Goal: Task Accomplishment & Management: Use online tool/utility

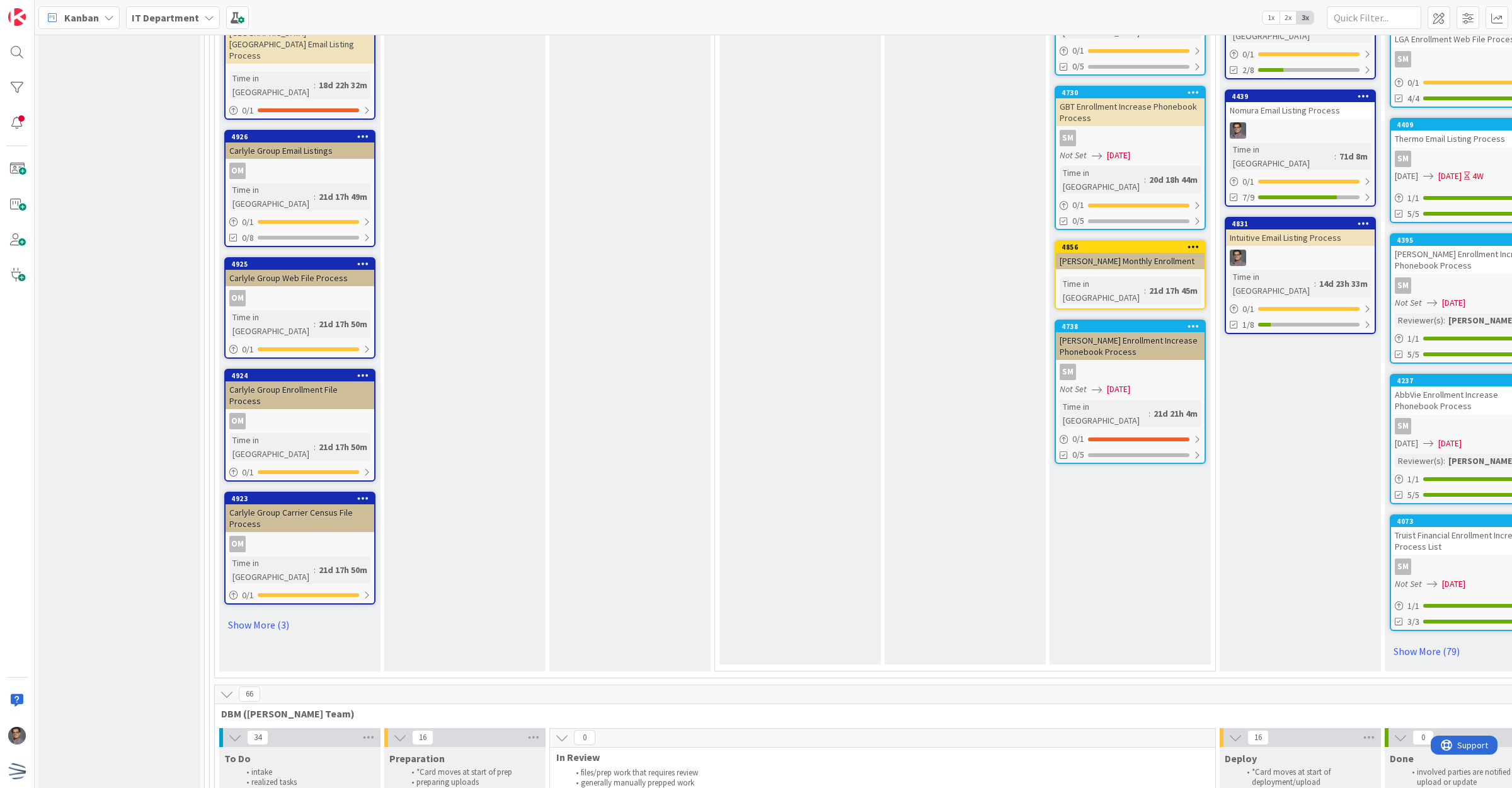
scroll to position [3004, 0]
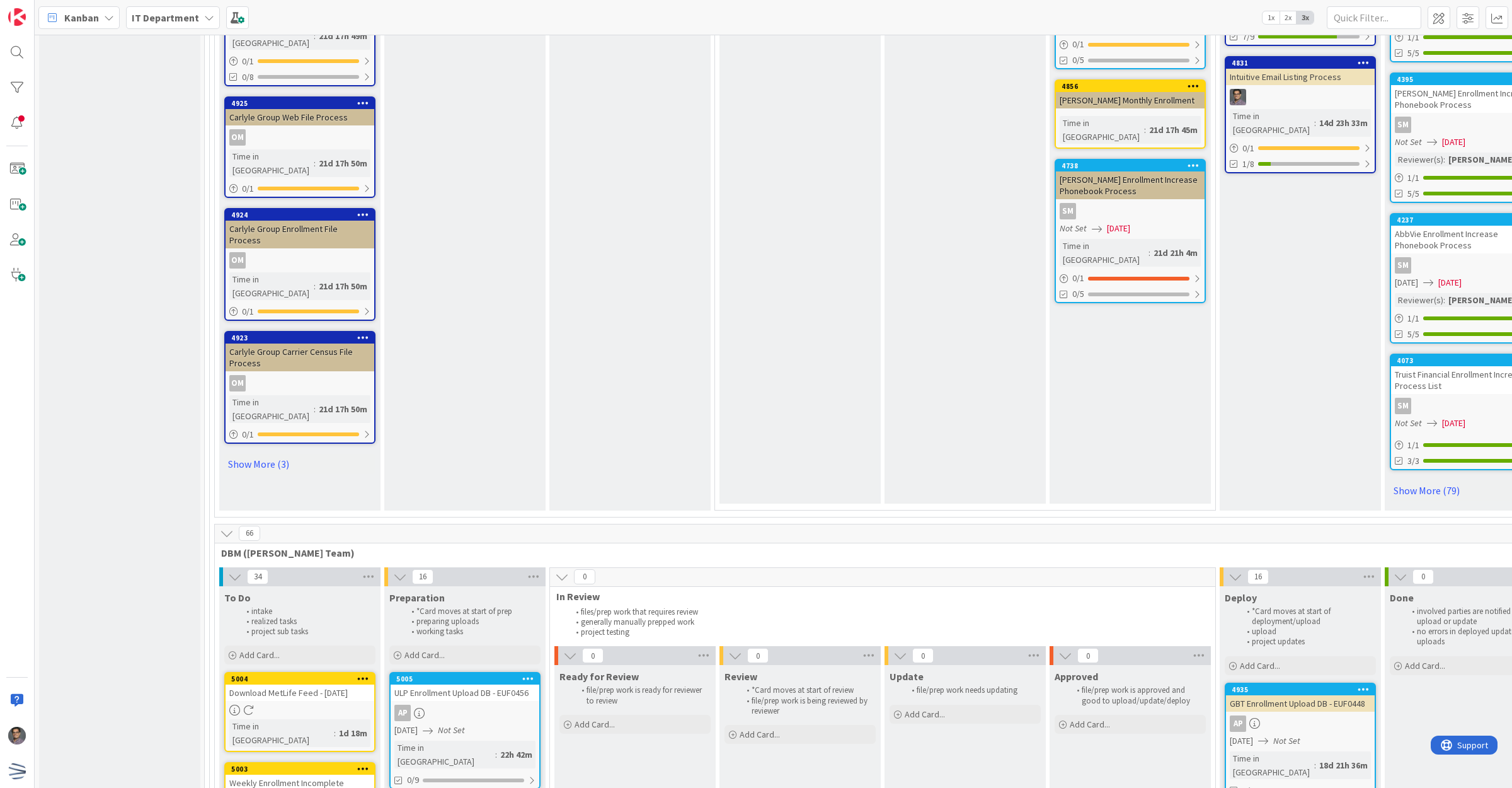
click at [224, 526] on icon at bounding box center [227, 533] width 14 height 14
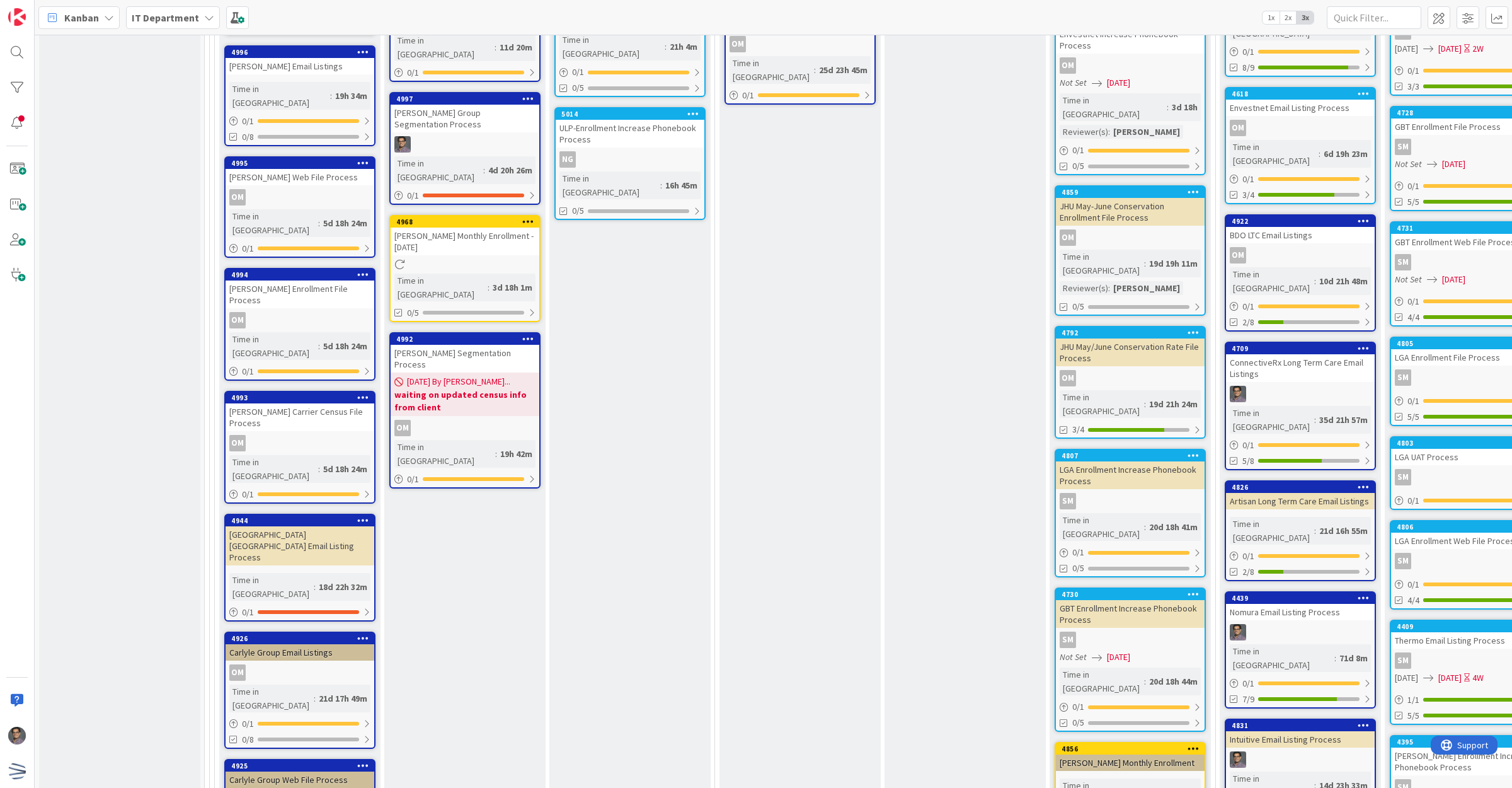
scroll to position [2268, 0]
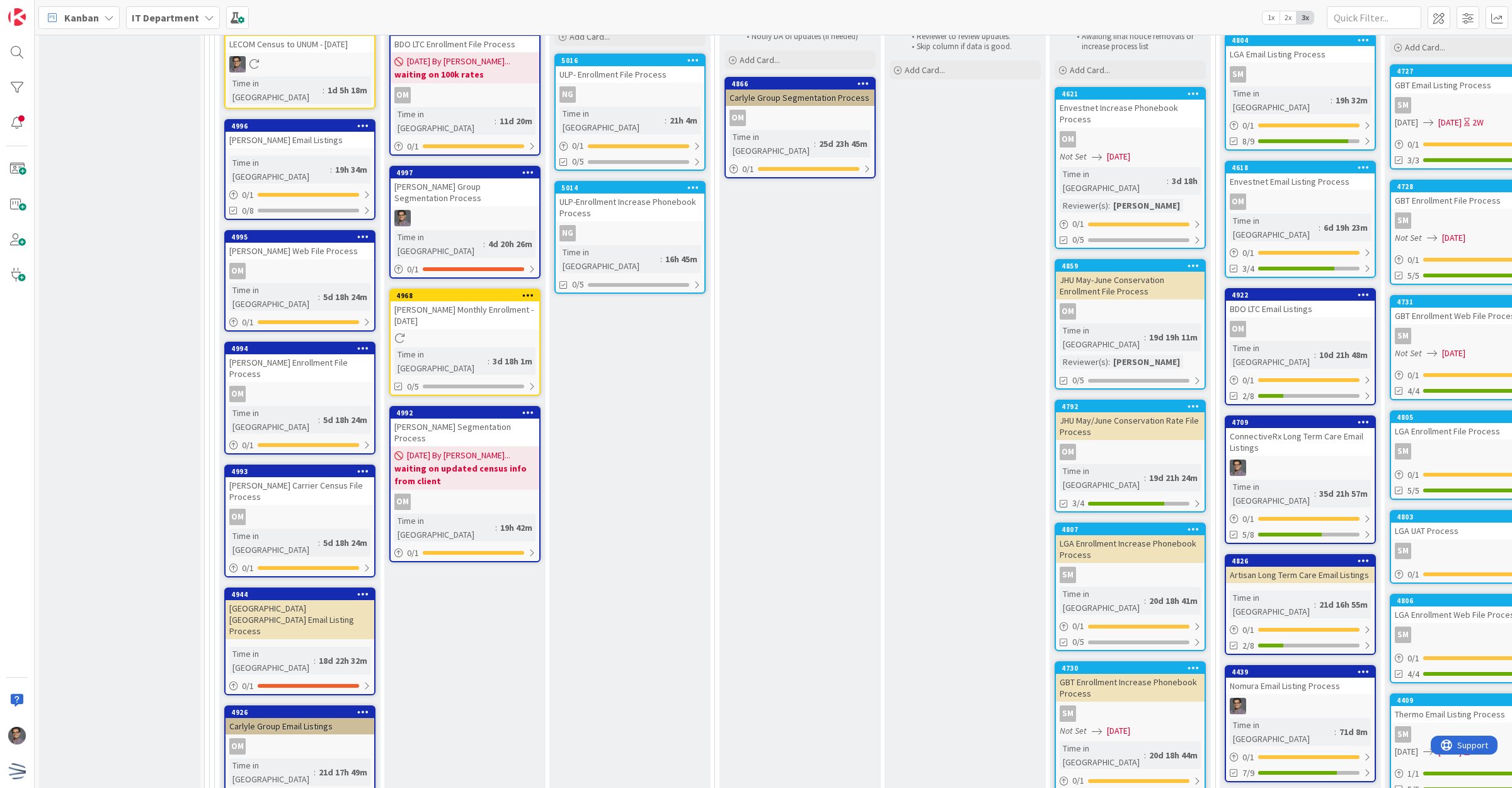
click at [1293, 698] on div at bounding box center [1300, 706] width 149 height 17
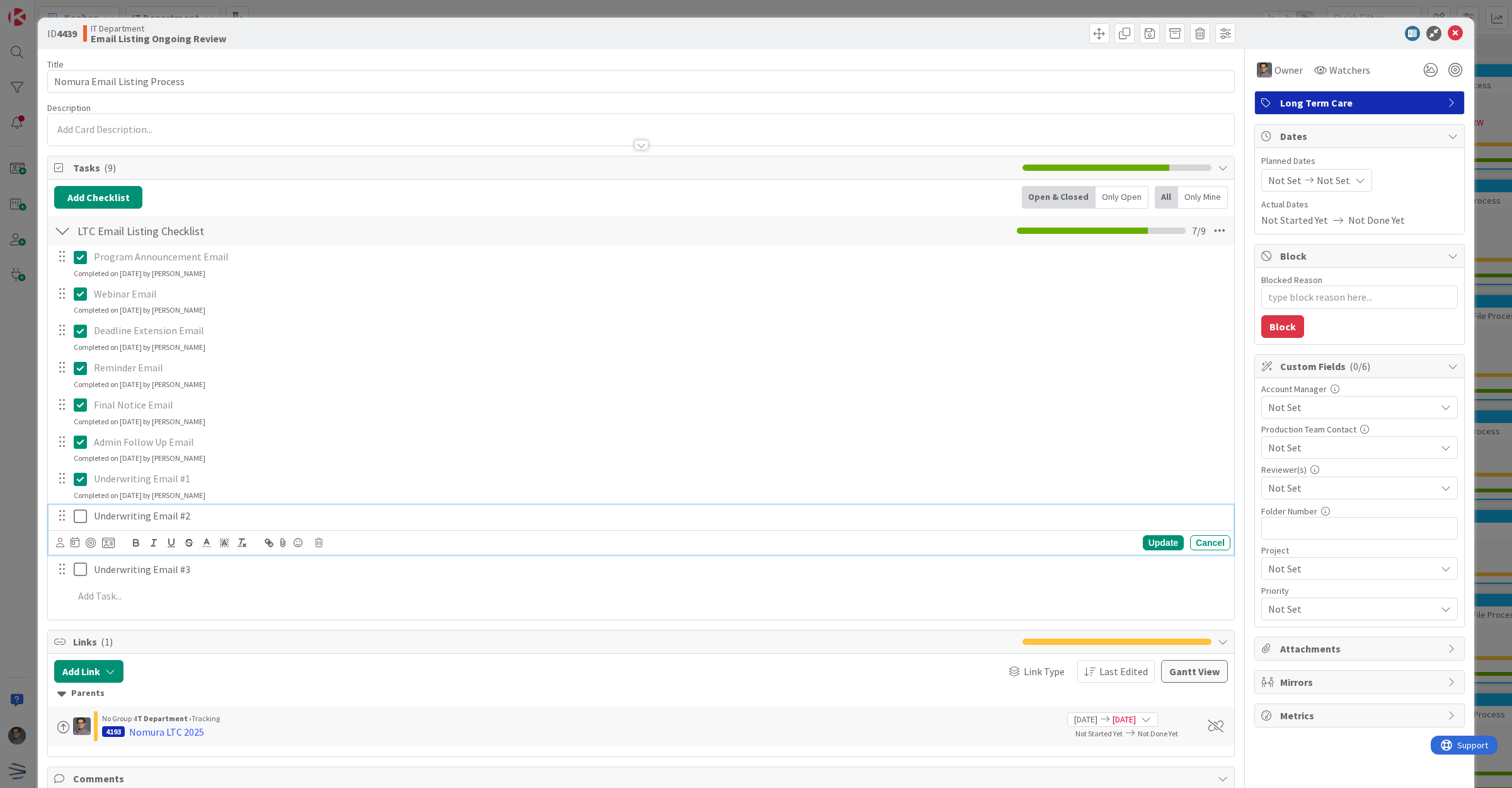
click at [79, 517] on icon at bounding box center [83, 516] width 19 height 15
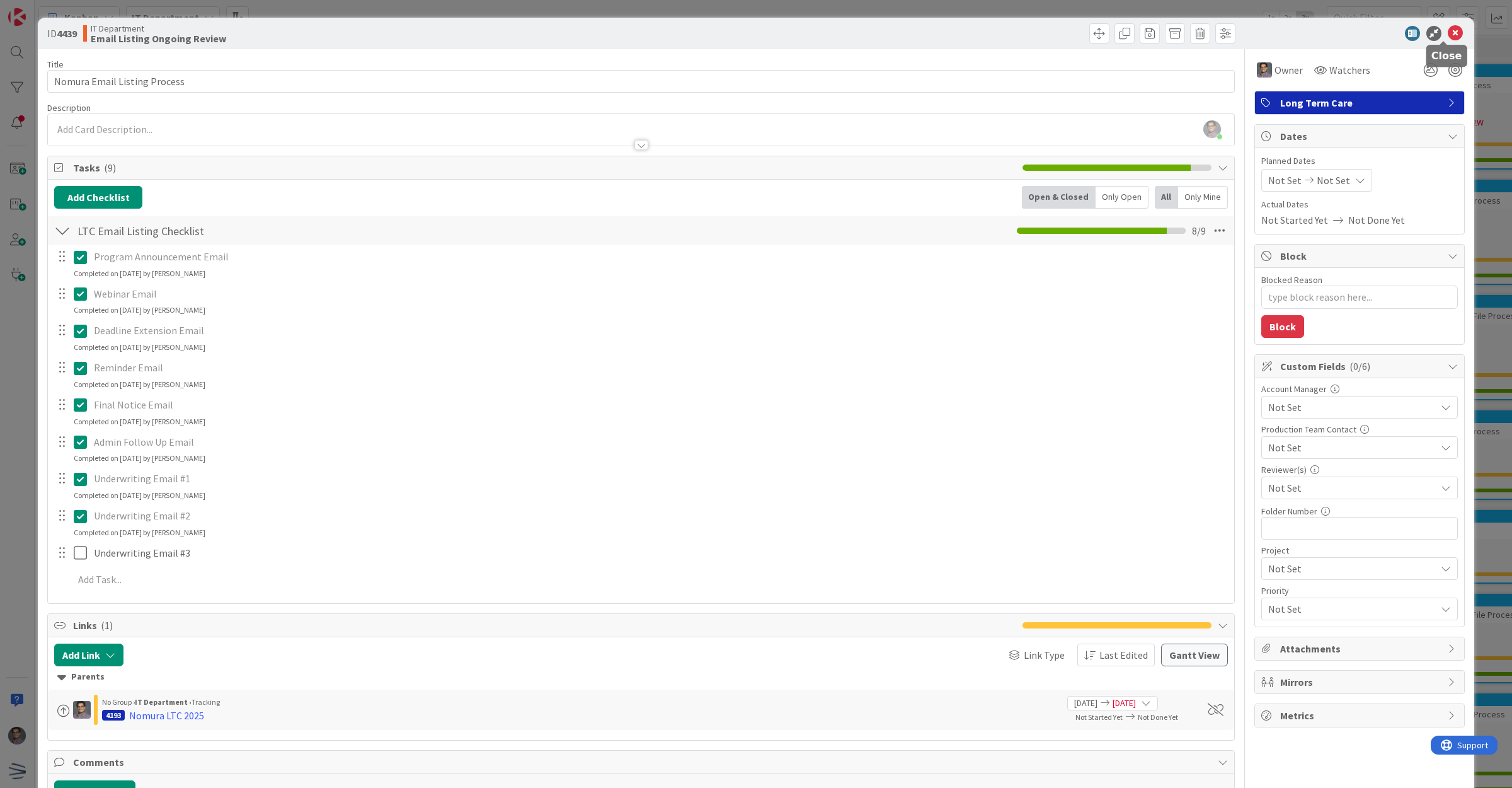
click at [1447, 32] on icon at bounding box center [1455, 33] width 15 height 15
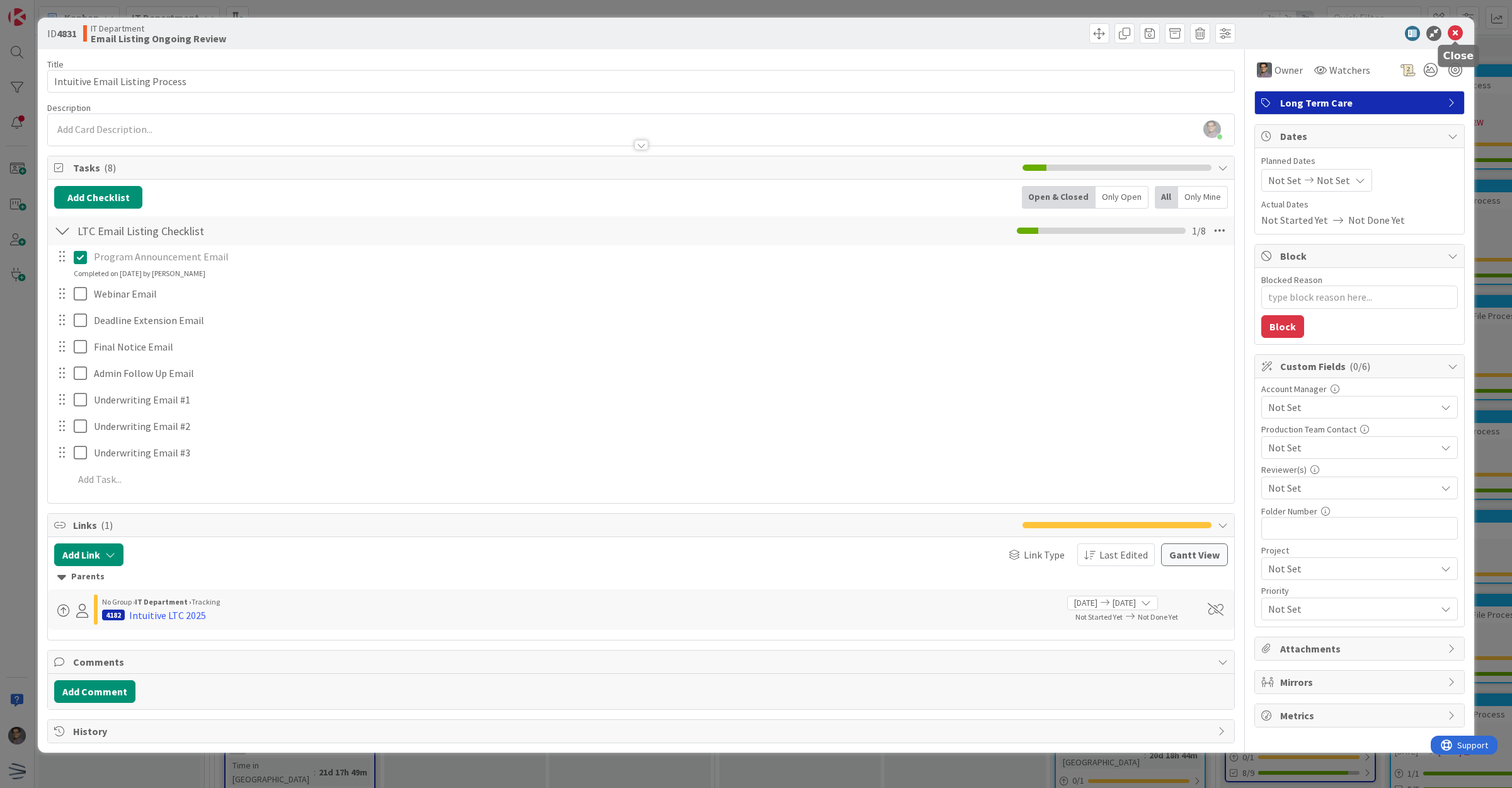
click at [1460, 33] on icon at bounding box center [1455, 33] width 15 height 15
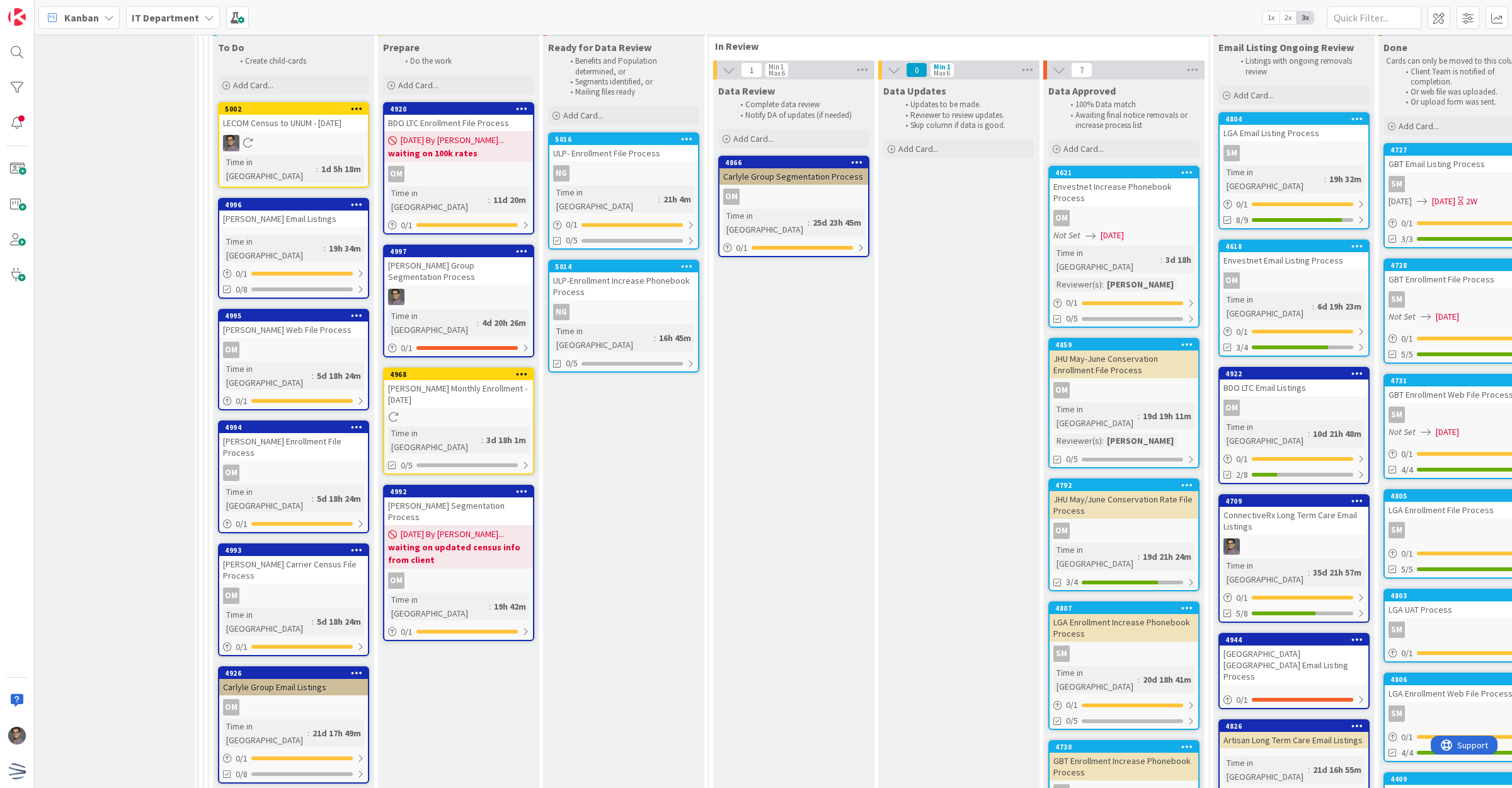
scroll to position [2189, 13]
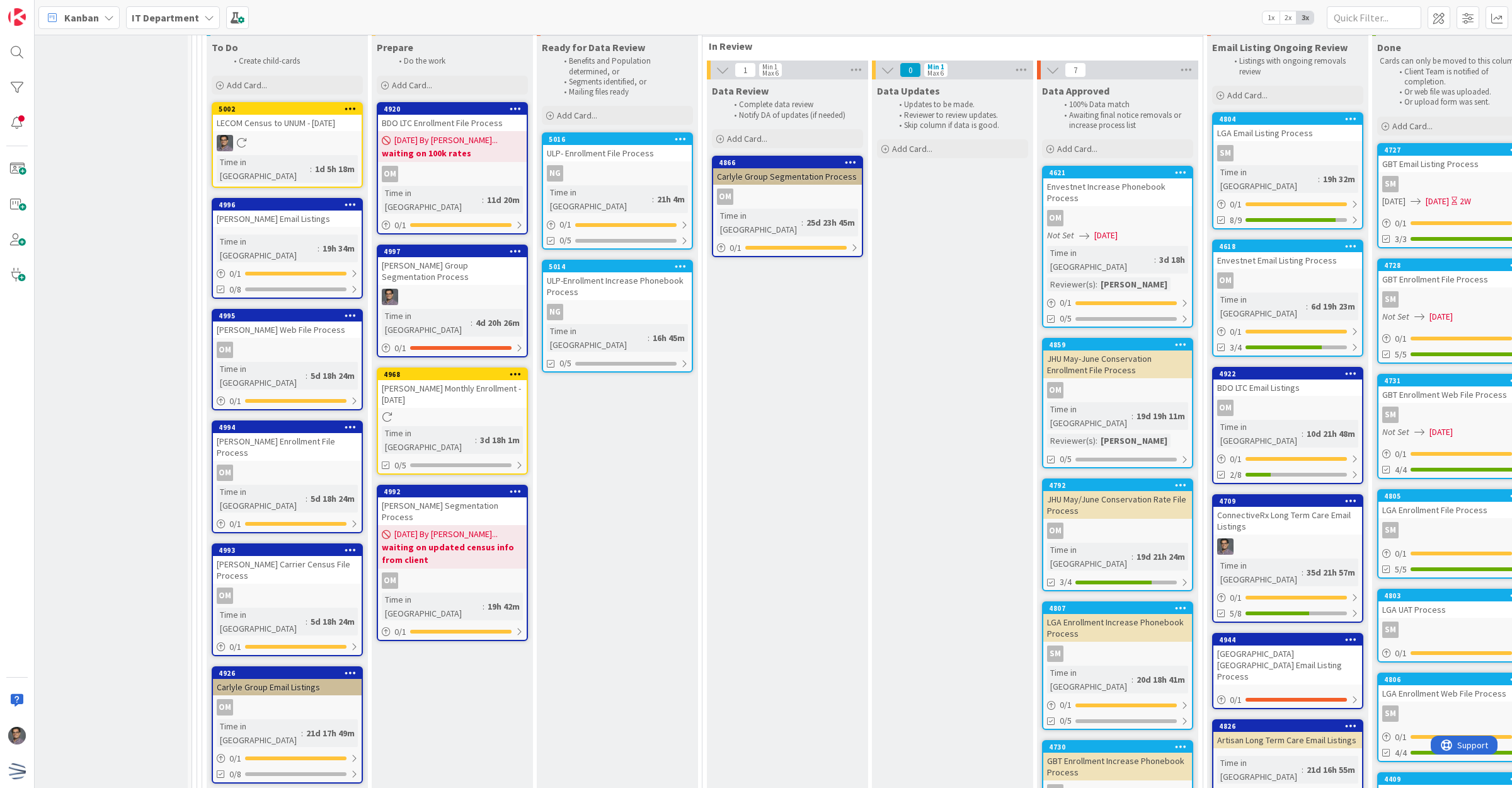
click at [1310, 645] on div "[GEOGRAPHIC_DATA] [GEOGRAPHIC_DATA] Email Listing Process" at bounding box center [1287, 665] width 149 height 39
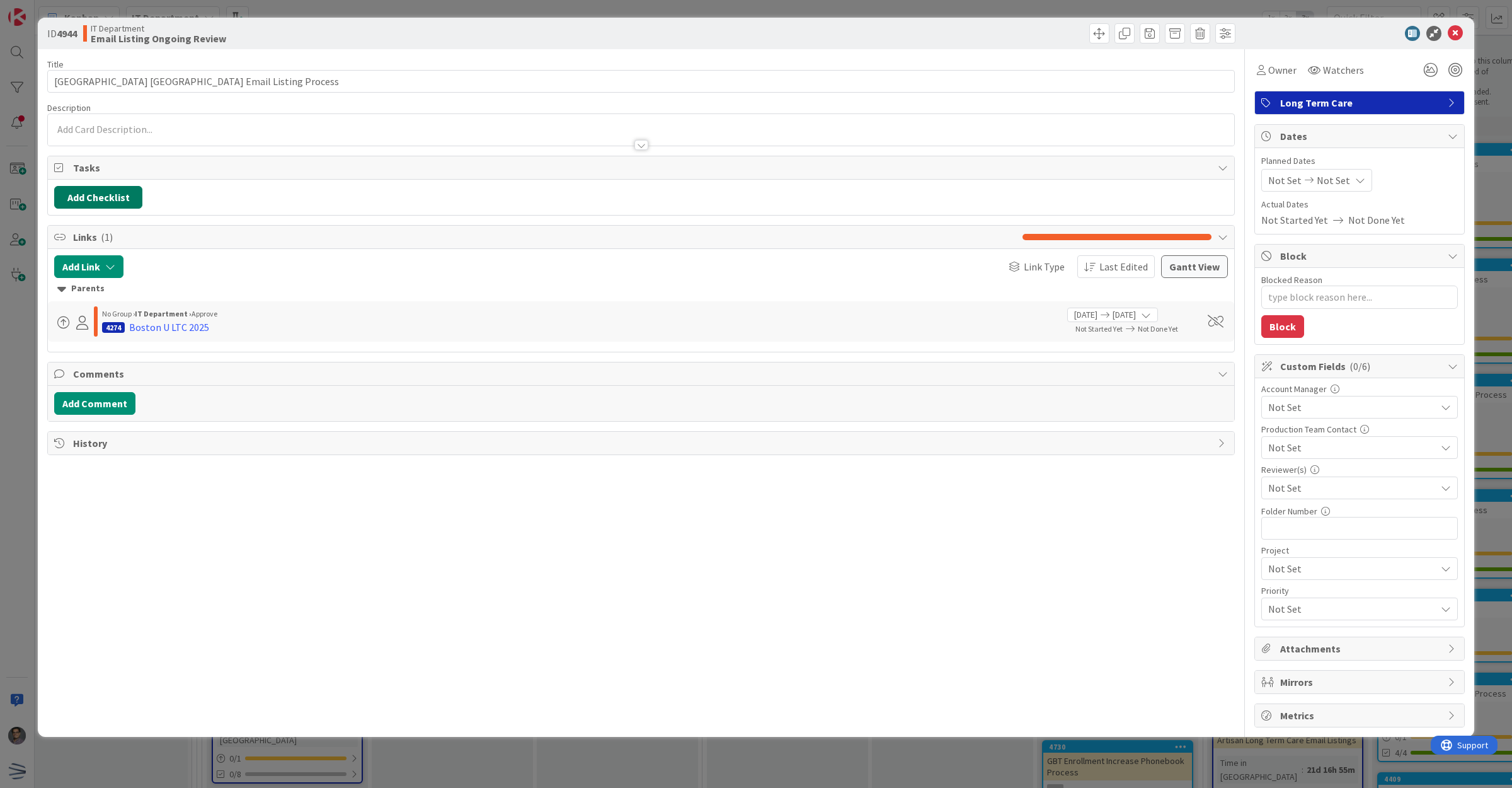
click at [101, 196] on button "Add Checklist" at bounding box center [98, 197] width 88 height 23
click at [98, 308] on link "Load template" at bounding box center [92, 311] width 64 height 13
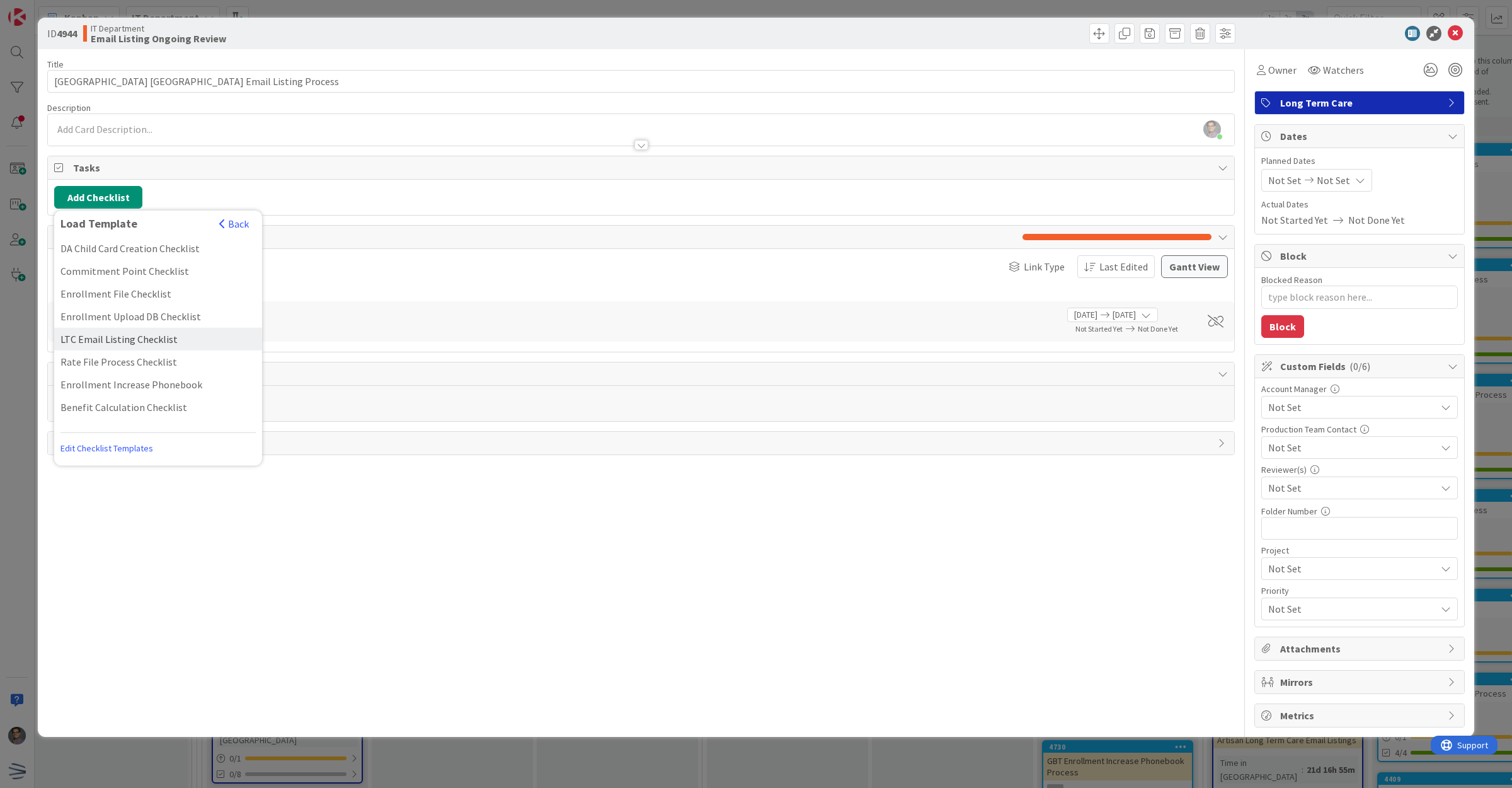
click at [150, 337] on div "LTC Email Listing Checklist" at bounding box center [158, 339] width 208 height 23
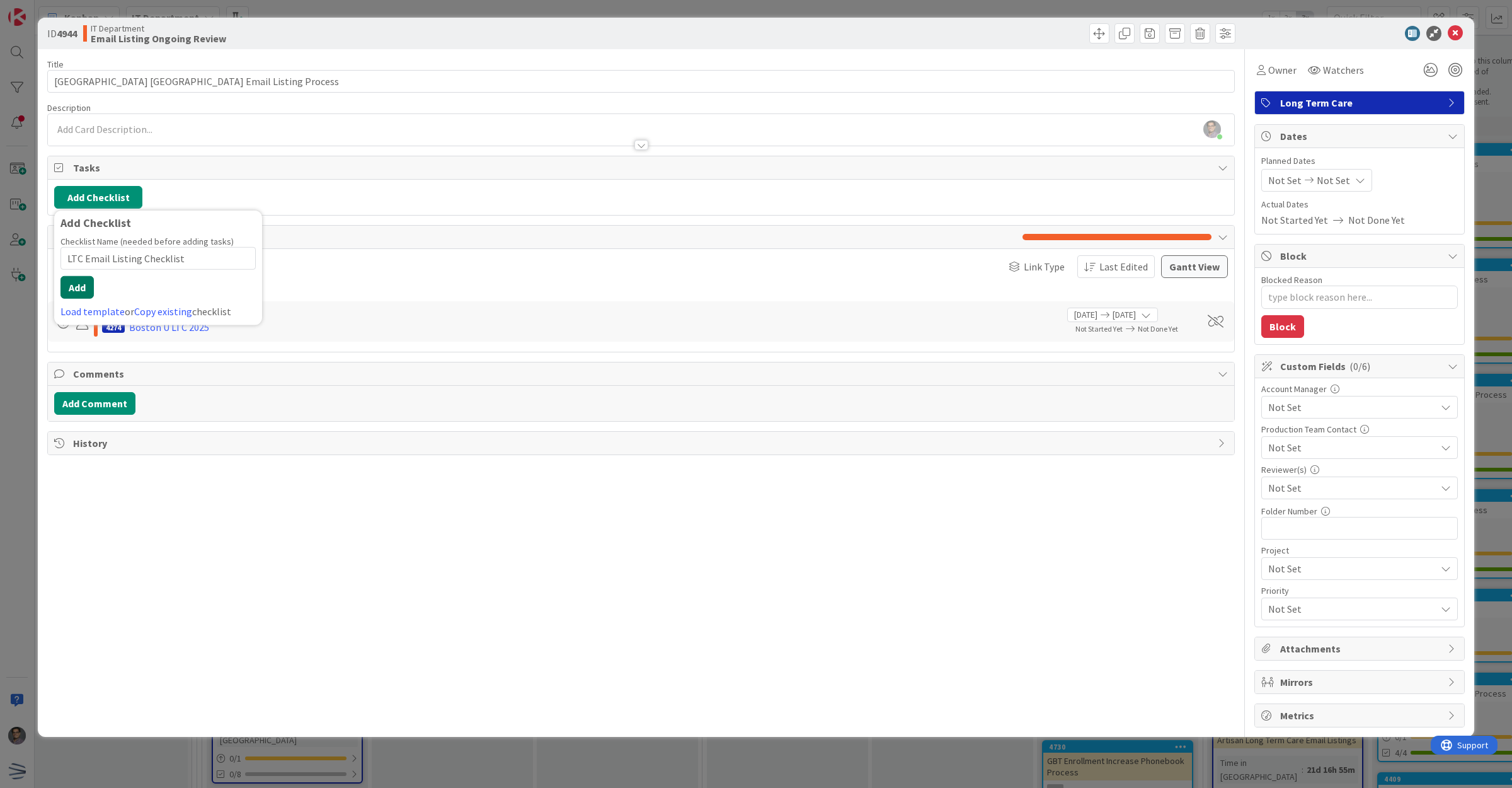
click at [73, 290] on button "Add" at bounding box center [77, 287] width 33 height 23
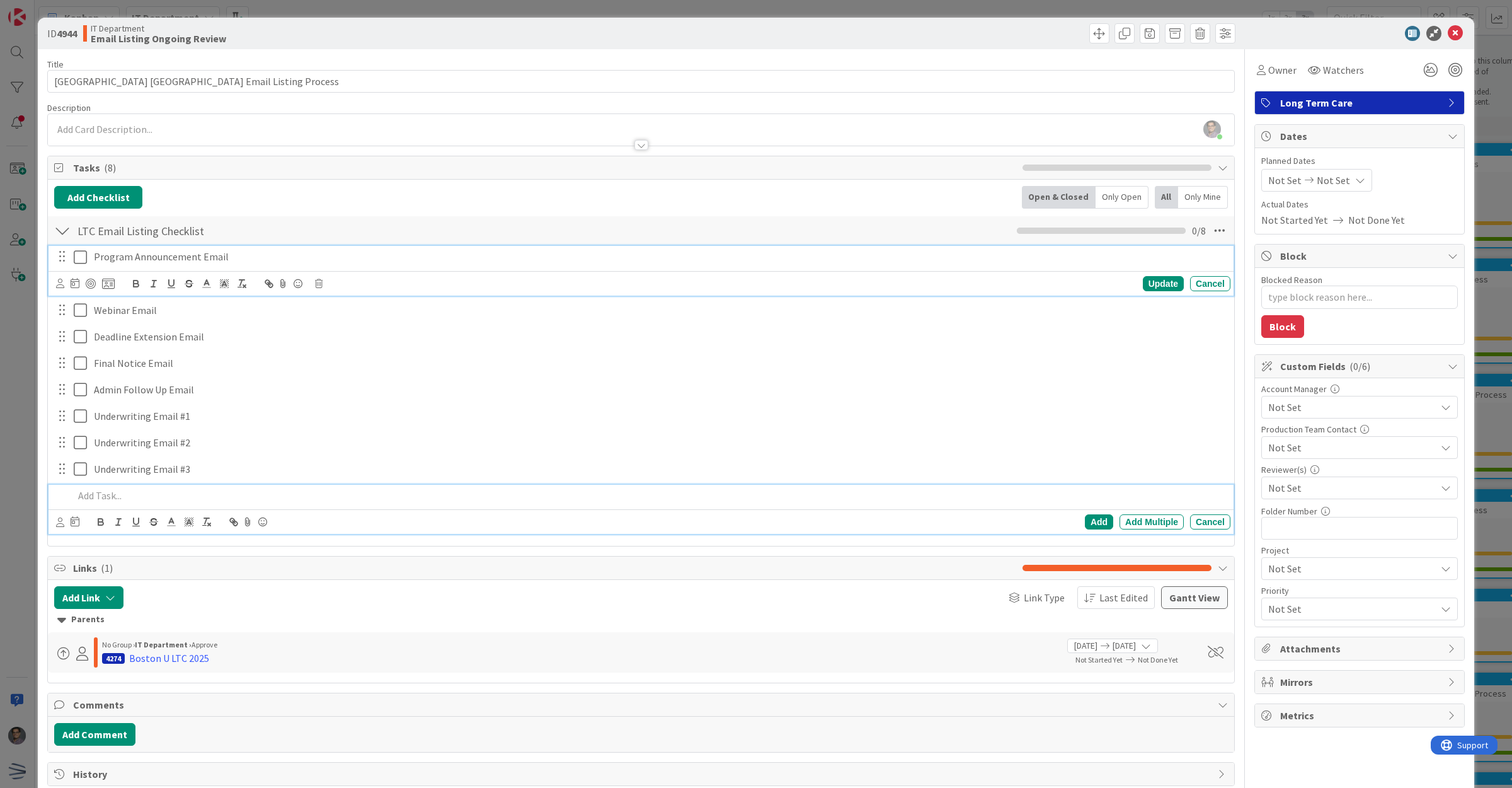
click at [80, 260] on icon at bounding box center [83, 257] width 19 height 15
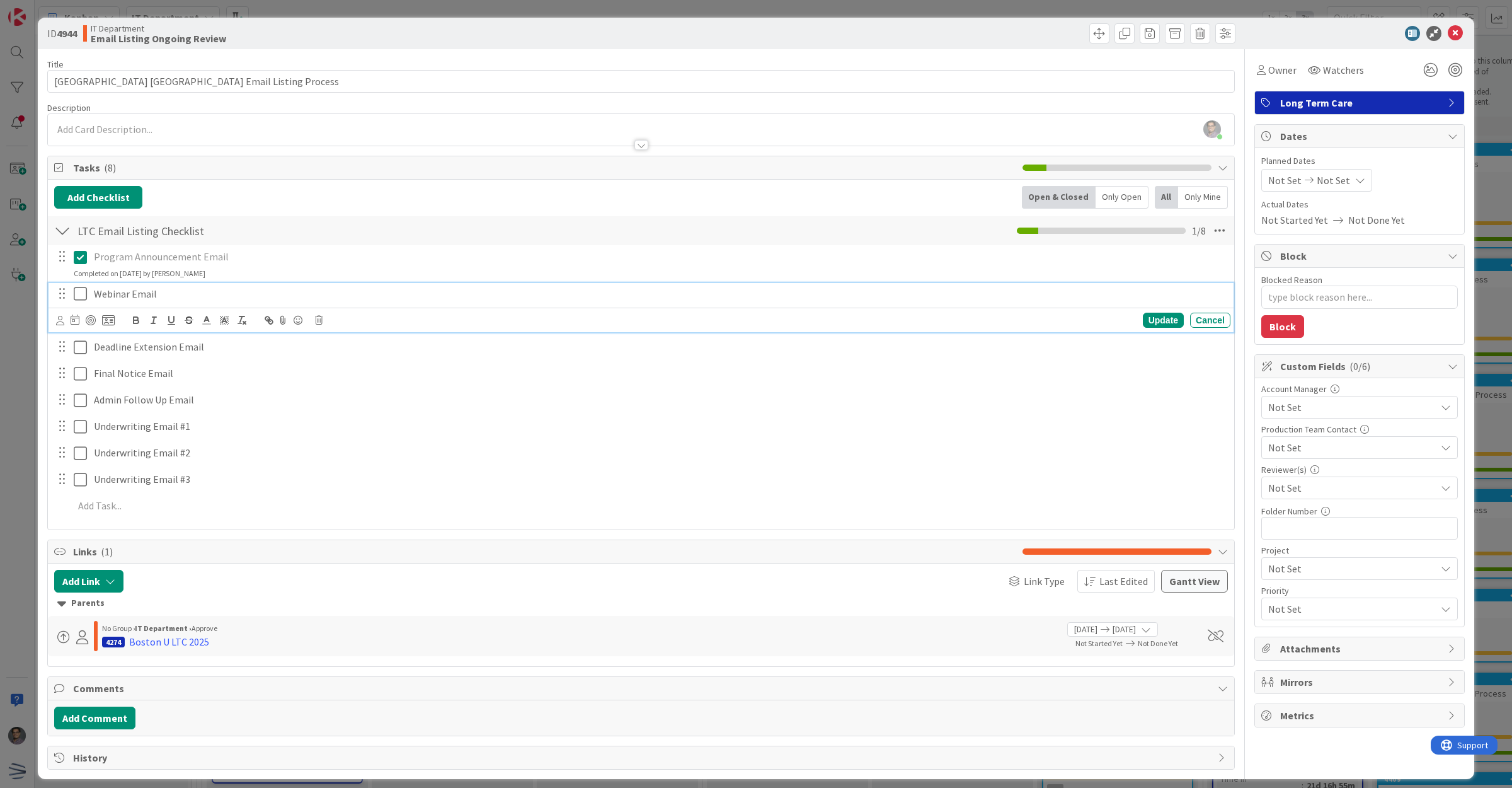
click at [79, 295] on icon at bounding box center [83, 294] width 19 height 15
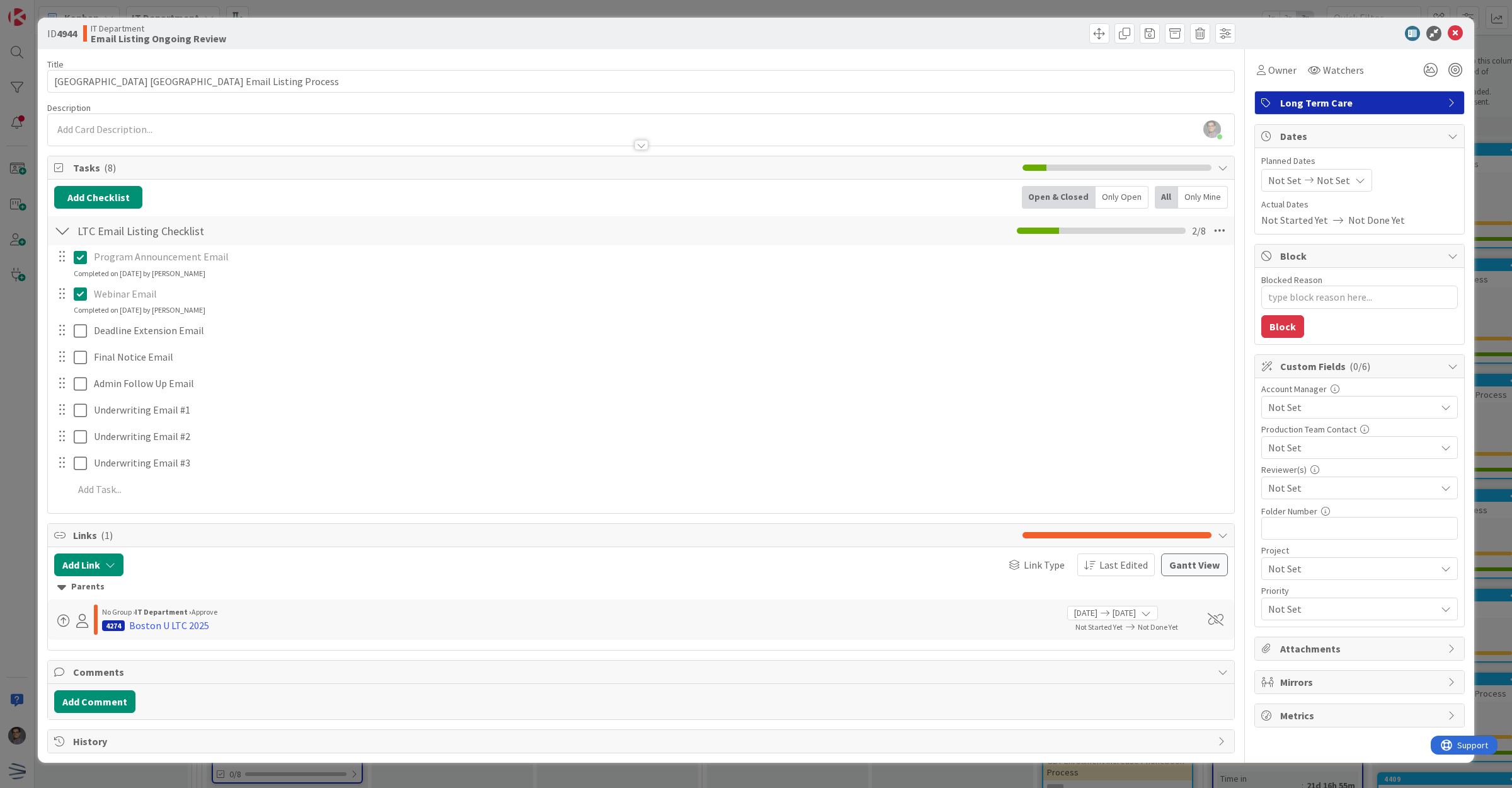
type textarea "x"
click at [1449, 36] on icon at bounding box center [1455, 33] width 15 height 15
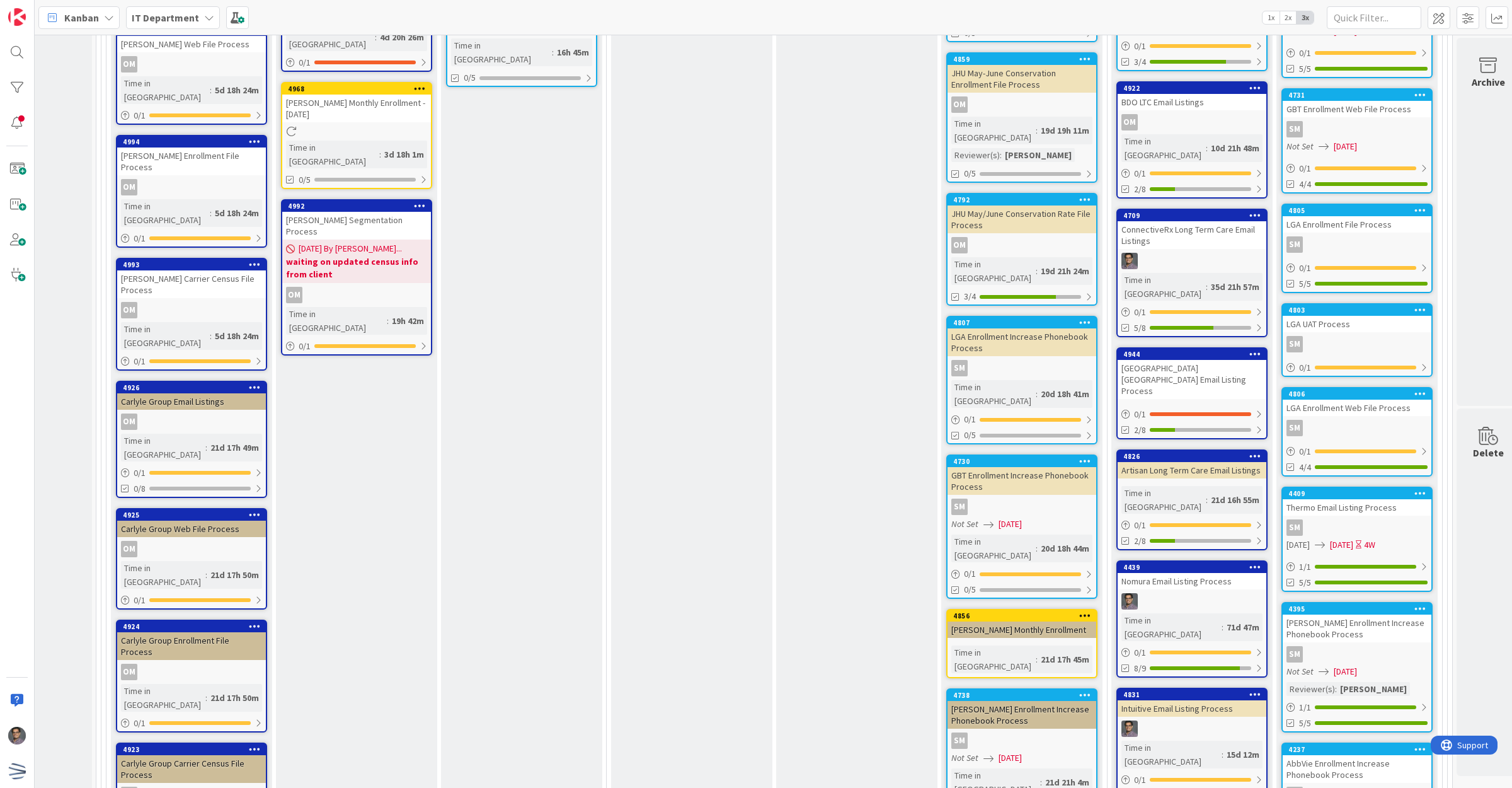
scroll to position [2475, 108]
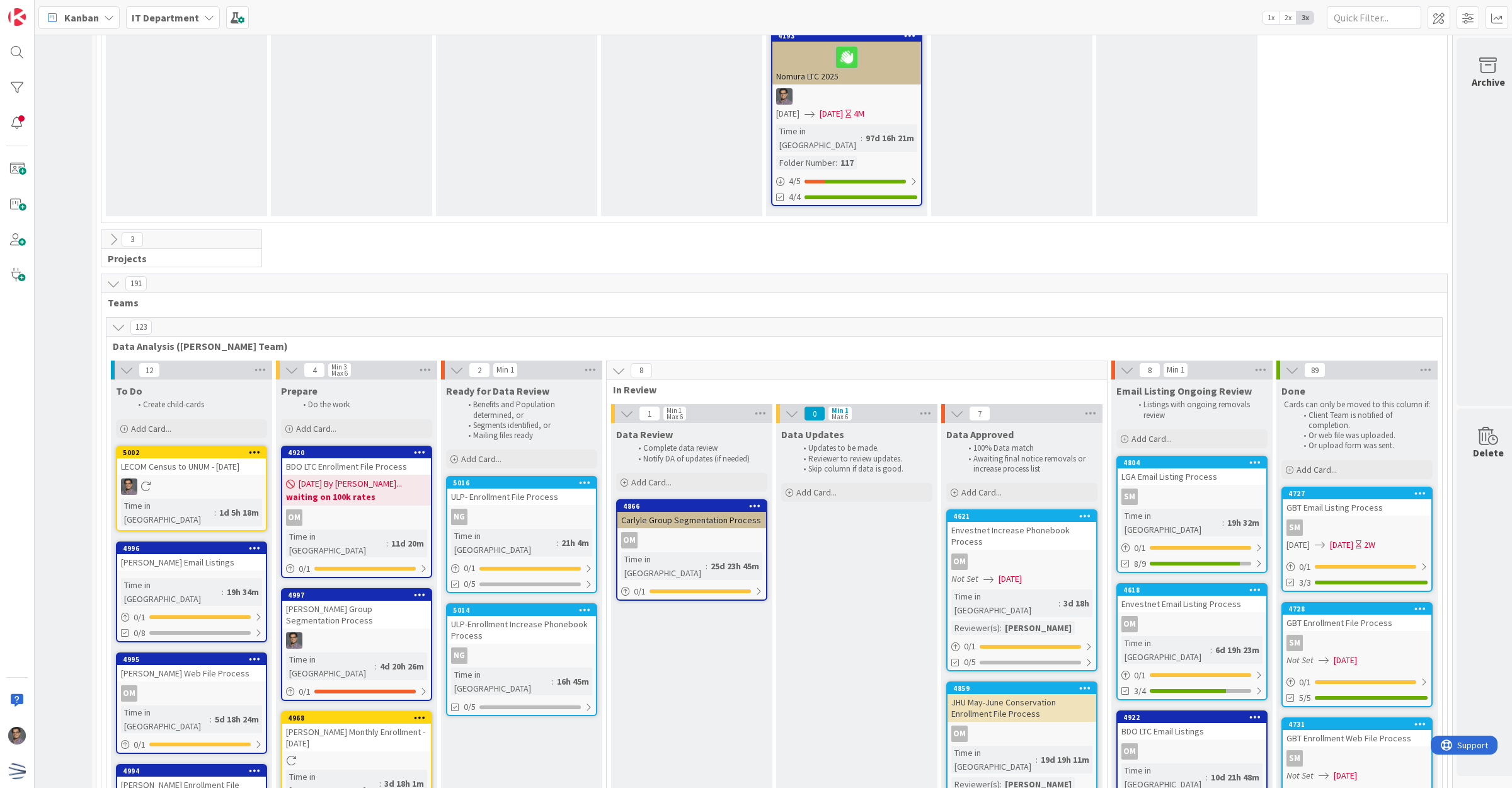
scroll to position [1924, 108]
